Goal: Information Seeking & Learning: Learn about a topic

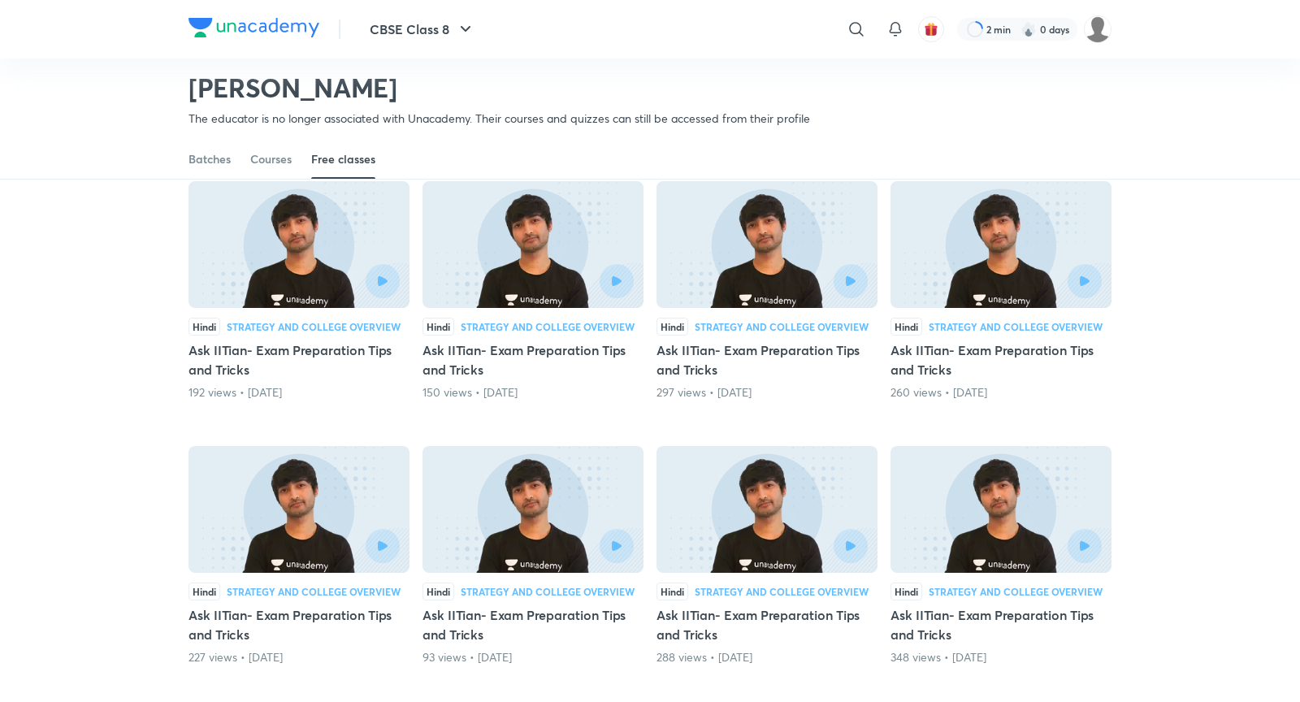
scroll to position [3920, 0]
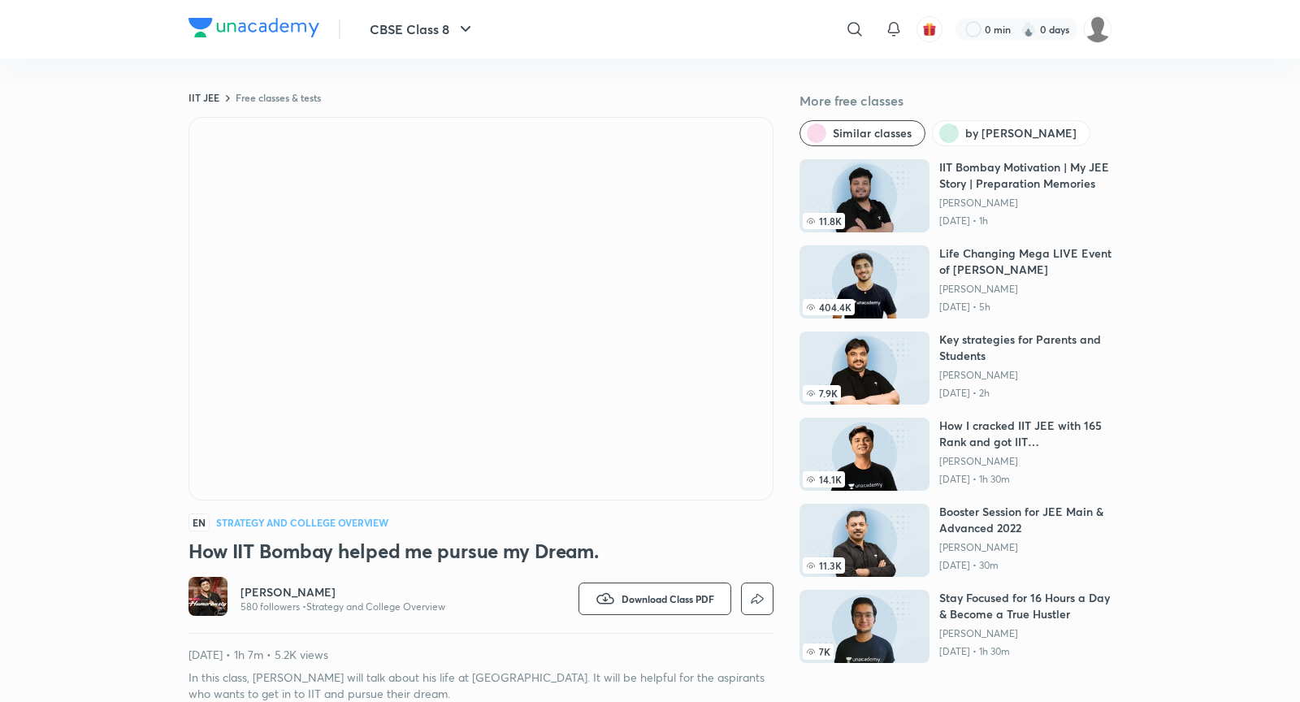
click at [782, 212] on div "IIT JEE Free classes & tests More free classes Similar classes by [PERSON_NAME]…" at bounding box center [649, 396] width 923 height 611
